Goal: Information Seeking & Learning: Understand process/instructions

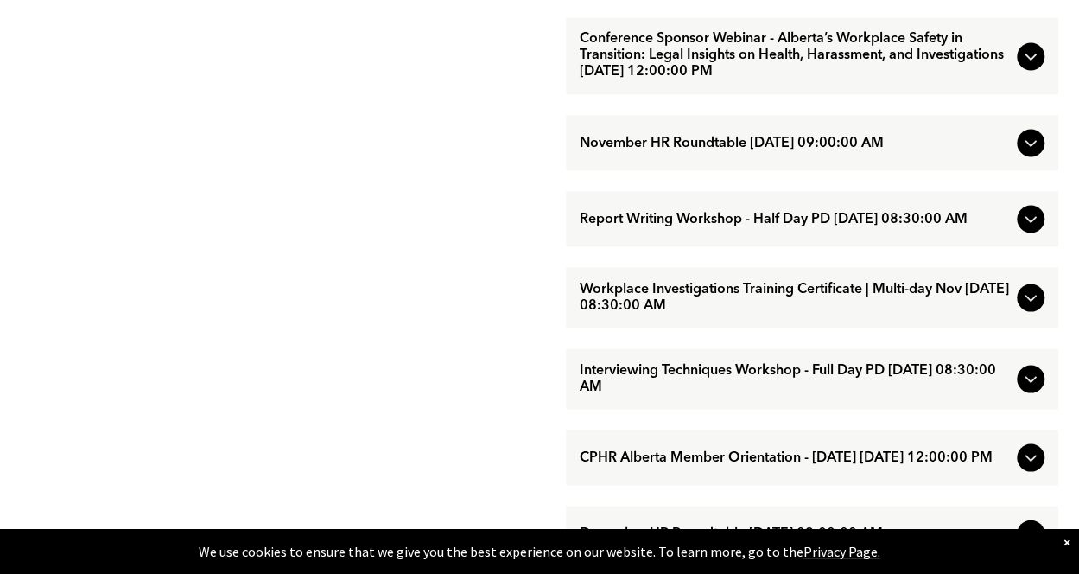
scroll to position [2051, 0]
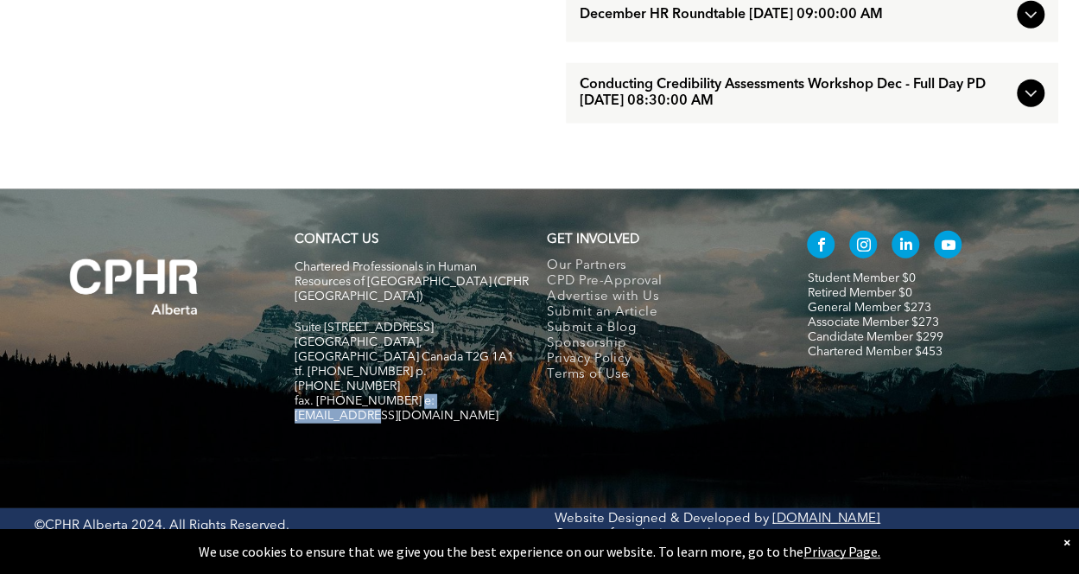
drag, startPoint x: 406, startPoint y: 414, endPoint x: 477, endPoint y: 432, distance: 73.2
click at [506, 420] on h5 "fax. [PHONE_NUMBER] e:[EMAIL_ADDRESS][DOMAIN_NAME]" at bounding box center [414, 408] width 238 height 29
copy span "info@cphrab.ca"
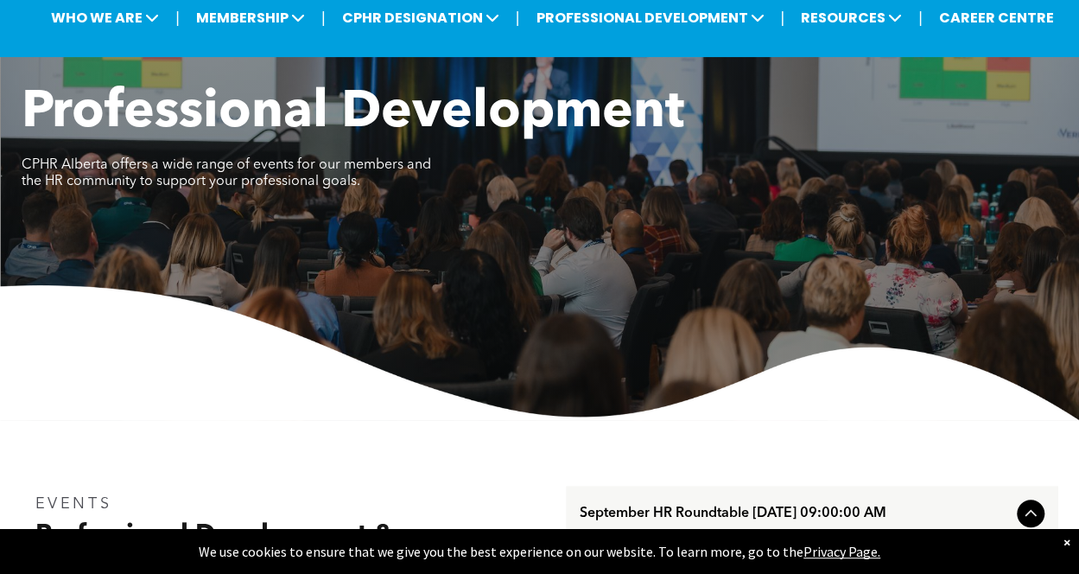
scroll to position [0, 0]
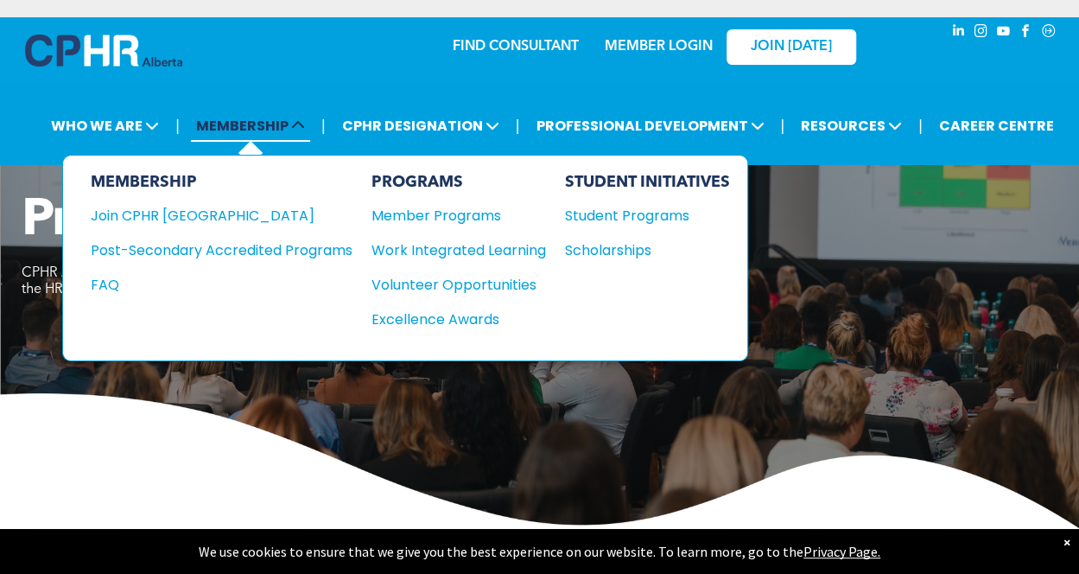
click at [290, 129] on span "MEMBERSHIP" at bounding box center [250, 126] width 119 height 32
click at [118, 274] on div "FAQ" at bounding box center [209, 285] width 236 height 22
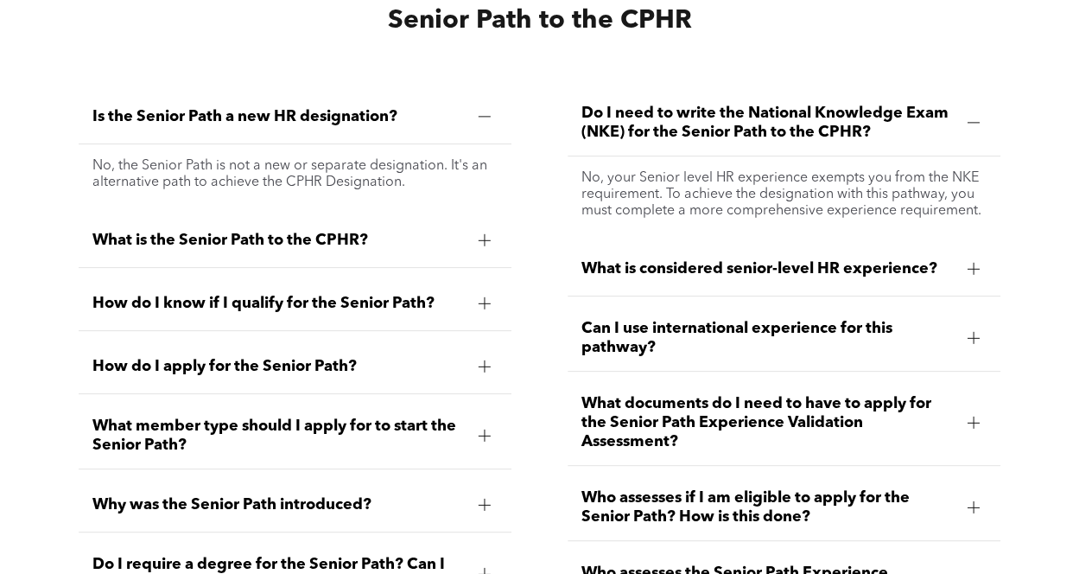
scroll to position [3457, 0]
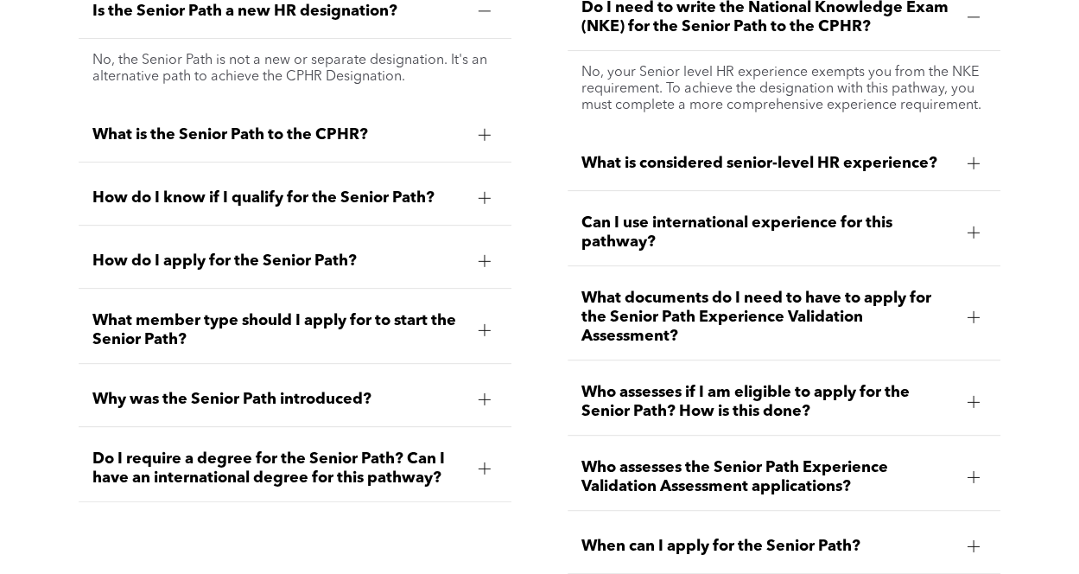
click at [750, 154] on span "What is considered senior-level HR experience?" at bounding box center [768, 163] width 372 height 19
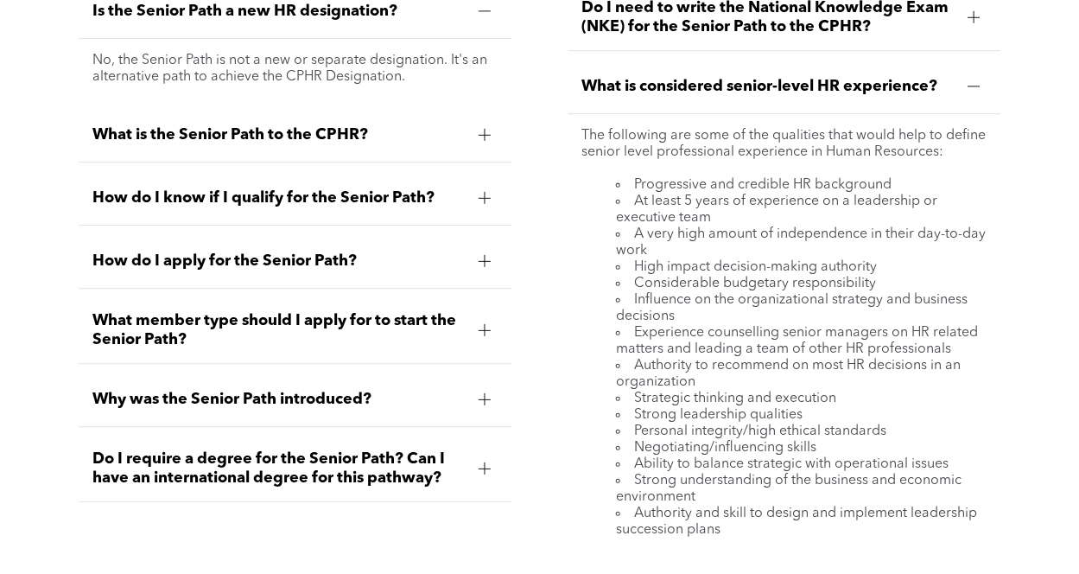
click at [736, 86] on div "What is considered senior-level HR experience?" at bounding box center [784, 87] width 433 height 54
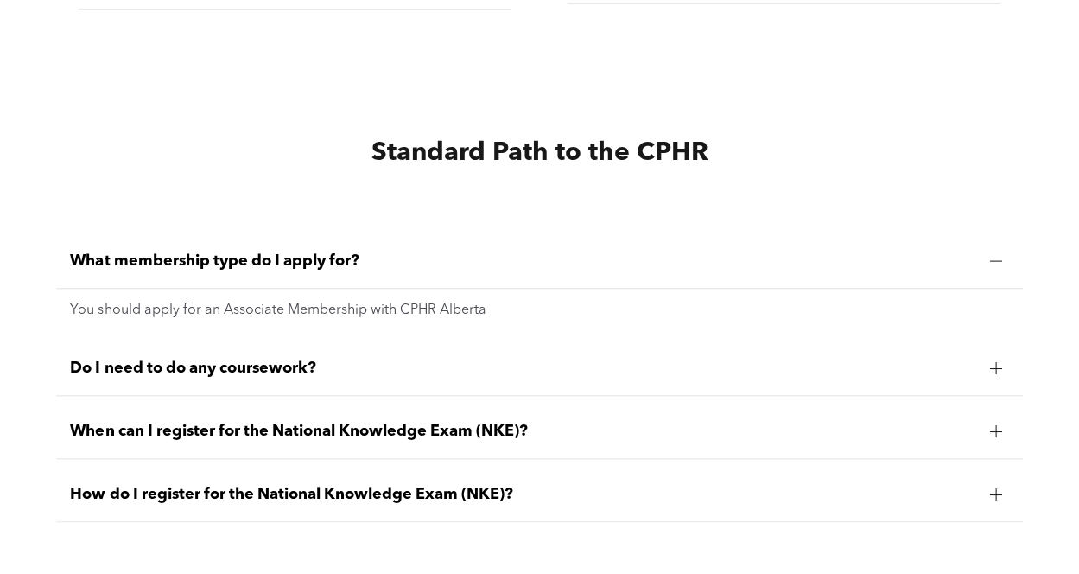
scroll to position [3976, 0]
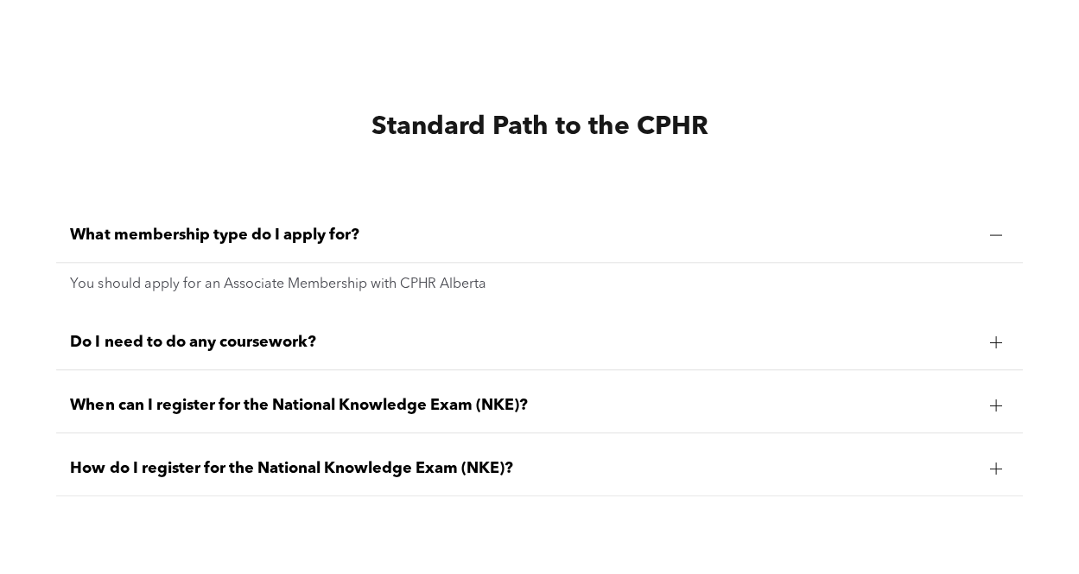
click at [359, 335] on div "Do I need to do any coursework?" at bounding box center [539, 342] width 966 height 54
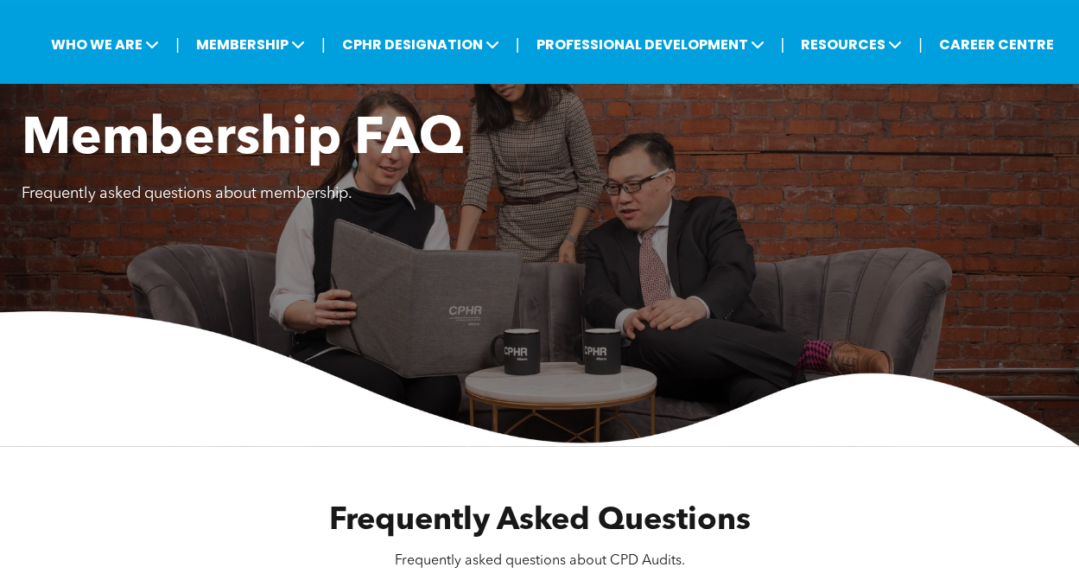
scroll to position [0, 0]
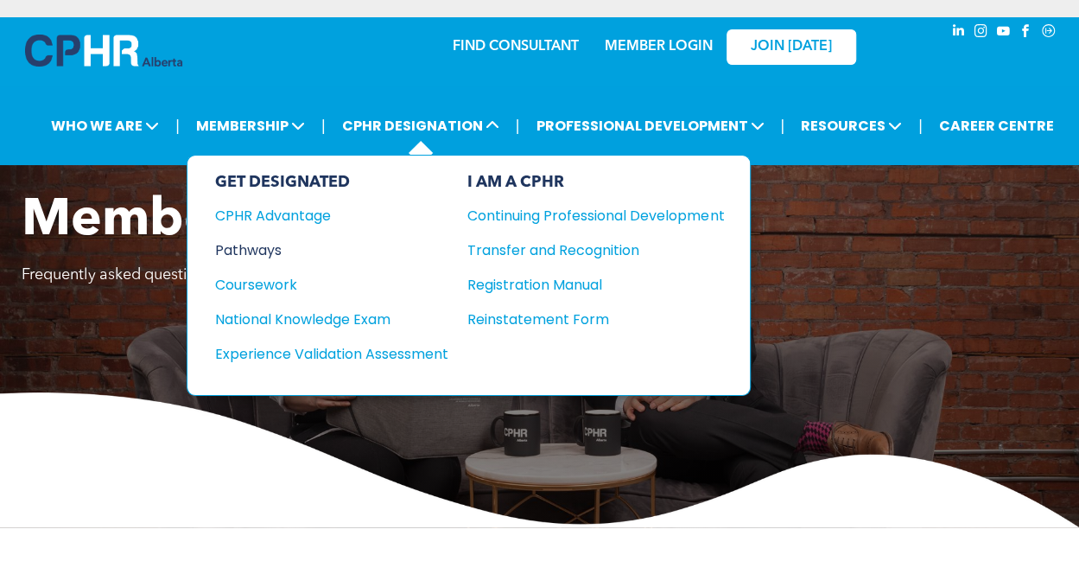
click at [290, 239] on div "Pathways" at bounding box center [320, 250] width 210 height 22
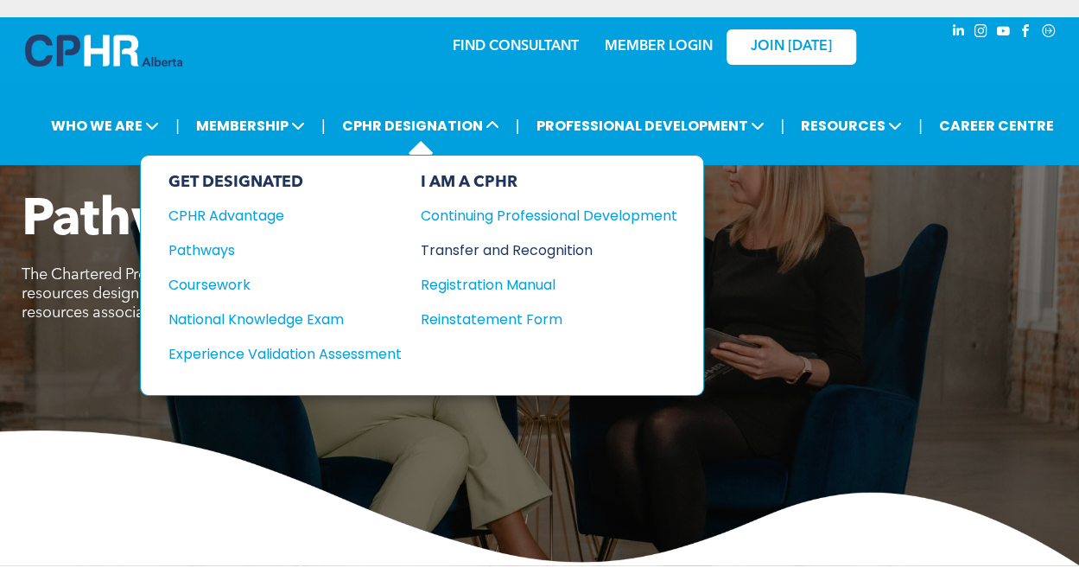
click at [538, 246] on div "Transfer and Recognition" at bounding box center [536, 250] width 231 height 22
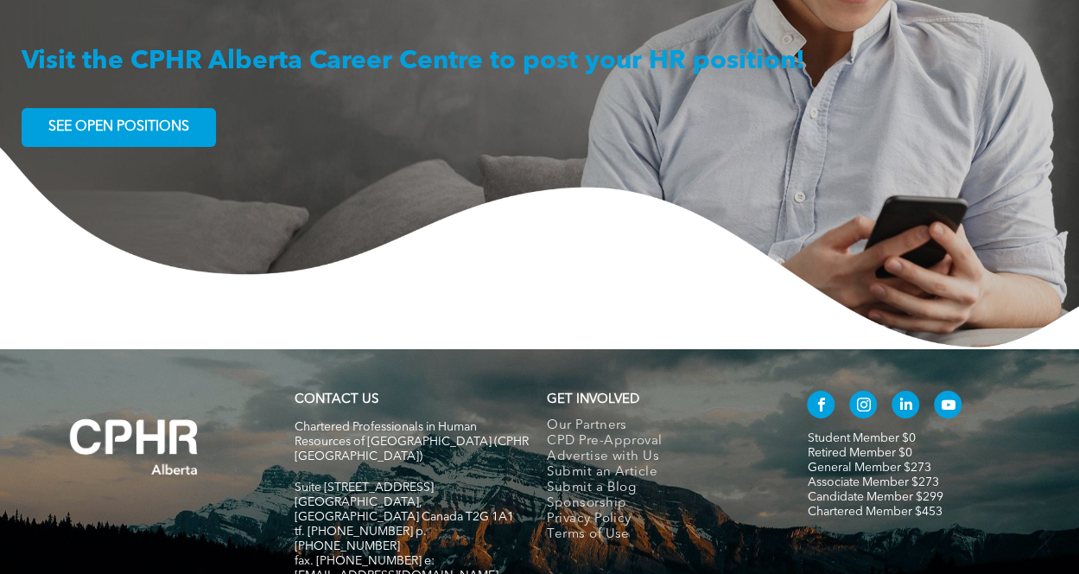
scroll to position [2996, 0]
